Goal: Navigation & Orientation: Find specific page/section

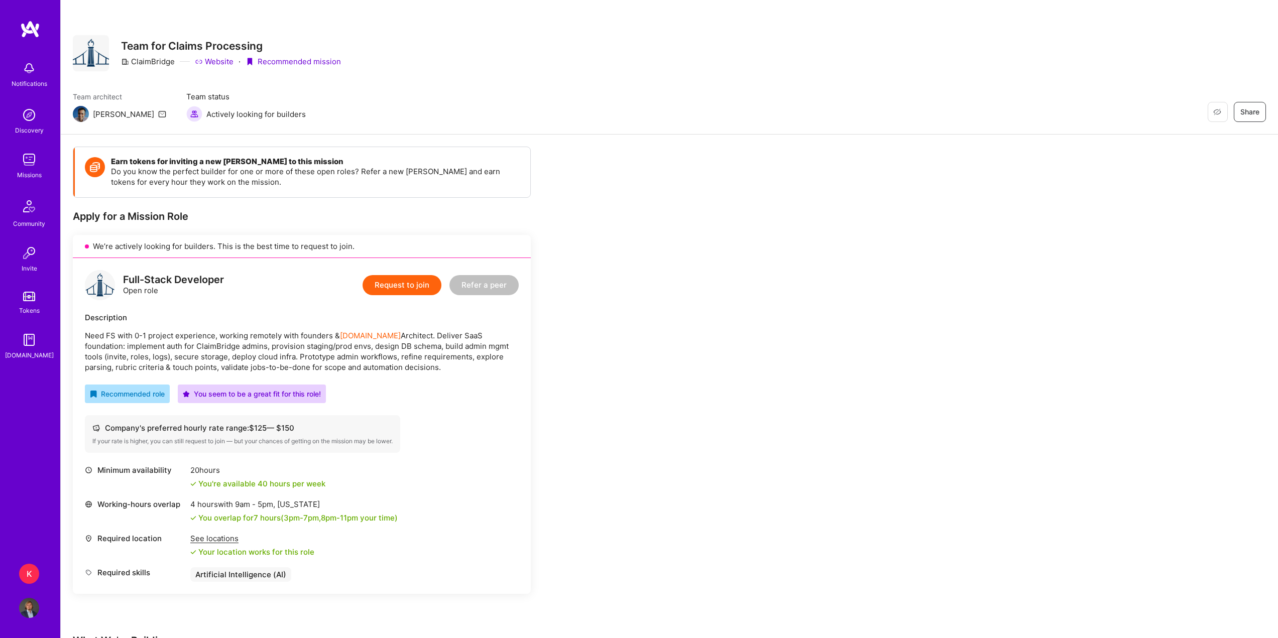
click at [30, 159] on img at bounding box center [29, 160] width 20 height 20
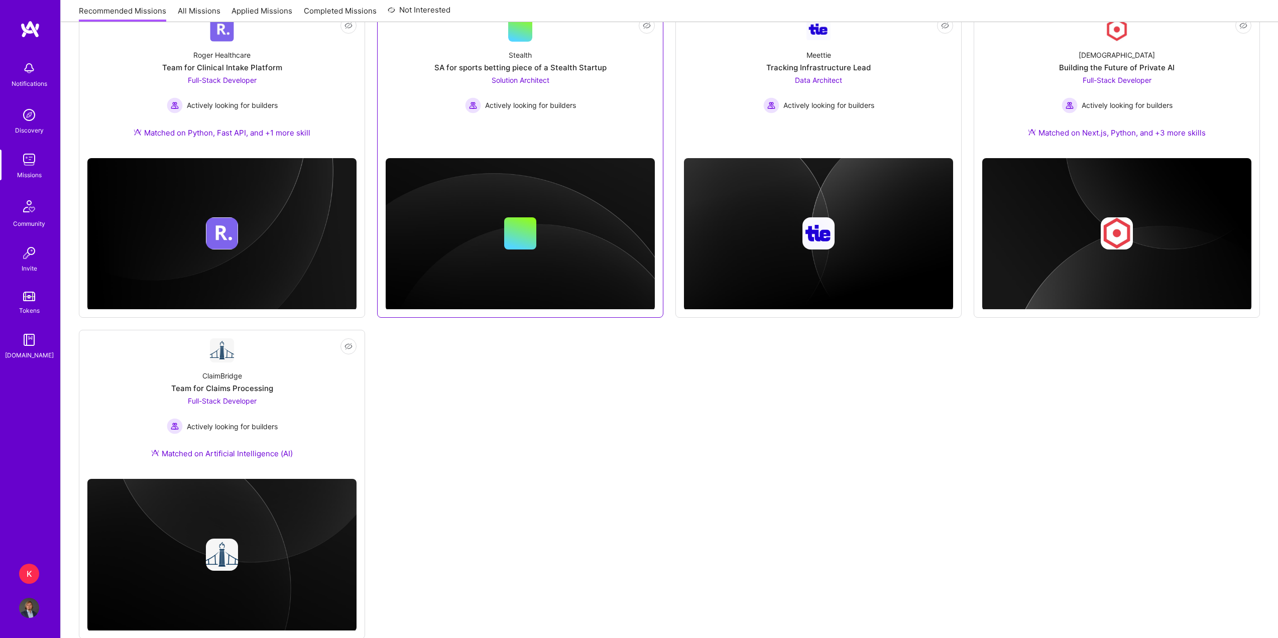
scroll to position [507, 0]
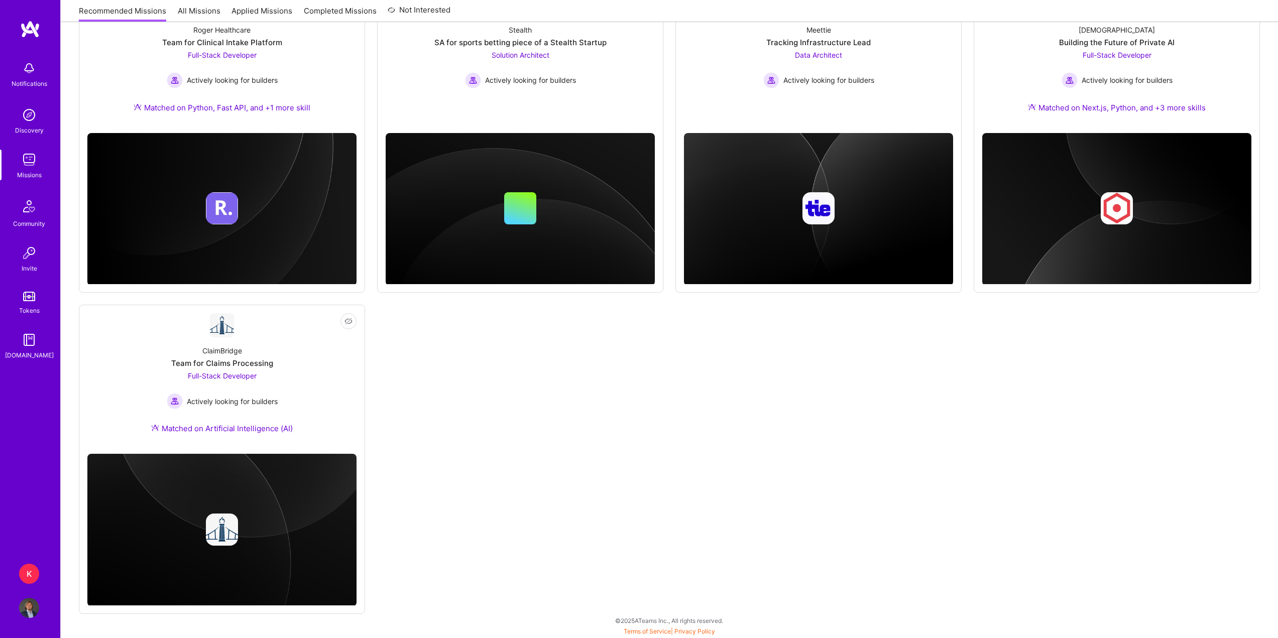
click at [34, 126] on div "Discovery" at bounding box center [29, 130] width 29 height 11
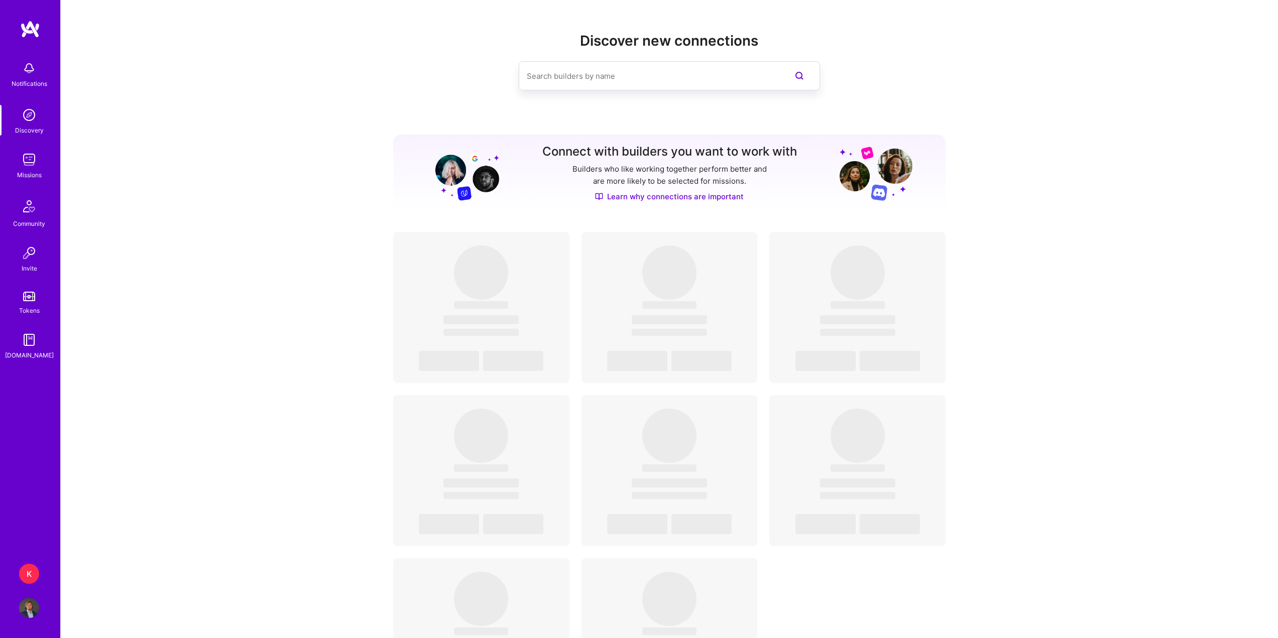
click at [34, 39] on div "Notifications Discovery Missions Community Invite Tokens [DOMAIN_NAME]" at bounding box center [30, 285] width 60 height 530
click at [34, 28] on img at bounding box center [30, 29] width 20 height 18
